Goal: Information Seeking & Learning: Learn about a topic

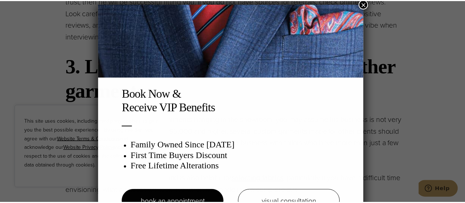
scroll to position [4, 0]
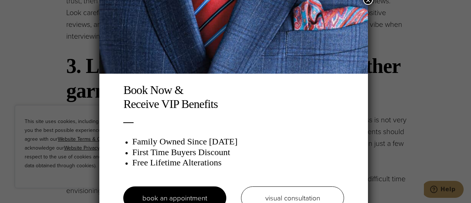
click at [368, 4] on button "×" at bounding box center [368, 0] width 10 height 10
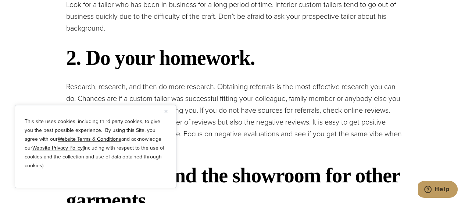
scroll to position [478, 0]
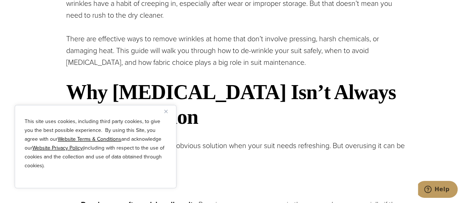
scroll to position [405, 0]
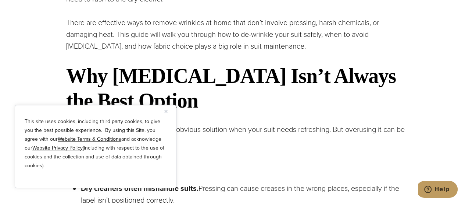
click at [165, 111] on img "Close" at bounding box center [165, 111] width 3 height 3
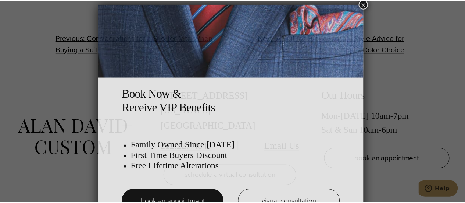
scroll to position [4, 0]
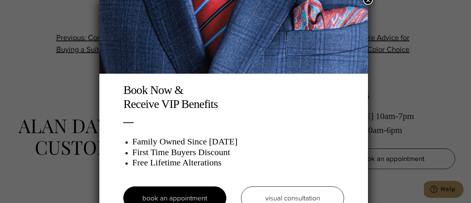
click at [369, 1] on button "×" at bounding box center [368, 0] width 10 height 10
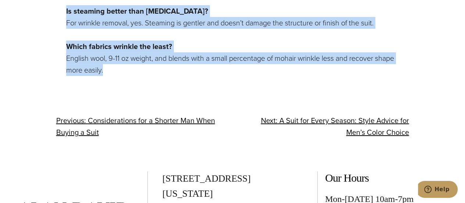
scroll to position [2501, 0]
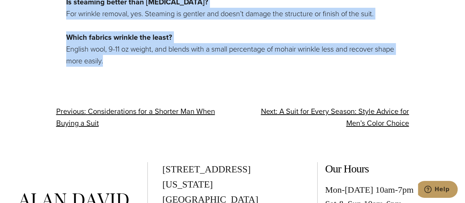
drag, startPoint x: 67, startPoint y: 122, endPoint x: 254, endPoint y: 64, distance: 196.2
copy div "Lor ip Dol Sitametc Adi el s Doei te Inci: 6-Utla Etdolo Magna Al: Enim Adminim…"
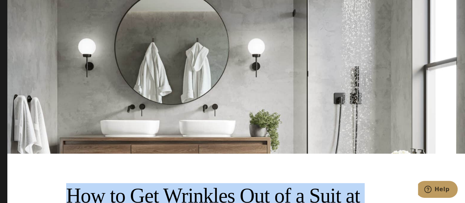
scroll to position [110, 0]
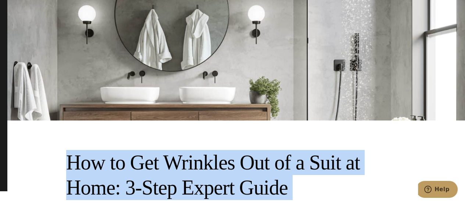
click at [67, 167] on h2 "How to Get Wrinkles Out of a Suit at Home: 3-Step Expert Guide" at bounding box center [236, 175] width 340 height 50
click at [73, 162] on h2 "How to Get Wrinkles Out of a Suit at Home: 3-Step Expert Guide" at bounding box center [236, 175] width 340 height 50
drag, startPoint x: 73, startPoint y: 161, endPoint x: 262, endPoint y: 169, distance: 189.6
click at [310, 196] on h2 "How to Get Wrinkles Out of a Suit at Home: 3-Step Expert Guide" at bounding box center [236, 175] width 340 height 50
copy h2 "How to Get Wrinkles Out of a Suit at Home: 3-Step Expert Guide"
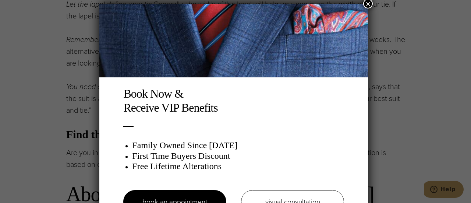
scroll to position [4, 0]
